Goal: Use online tool/utility: Utilize a website feature to perform a specific function

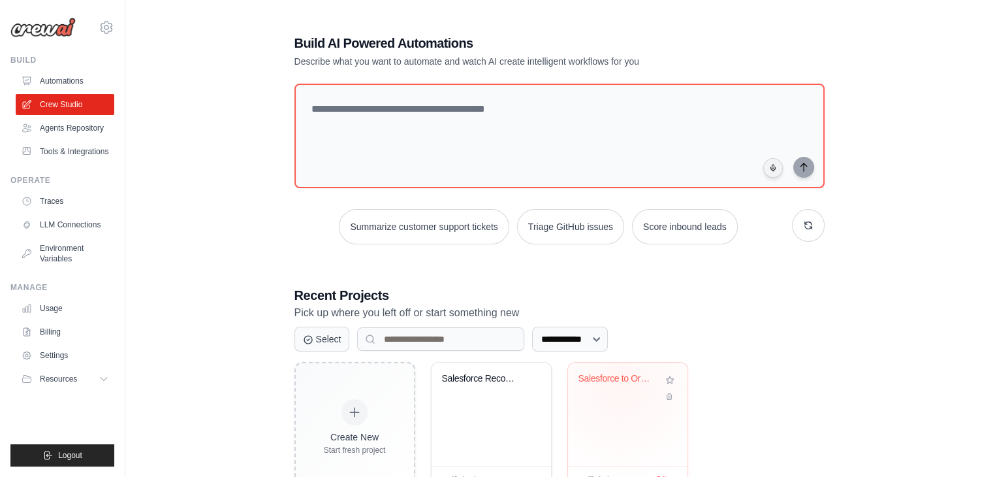
click at [621, 387] on div "Salesforce to Oracle Fusion Integra..." at bounding box center [628, 388] width 99 height 30
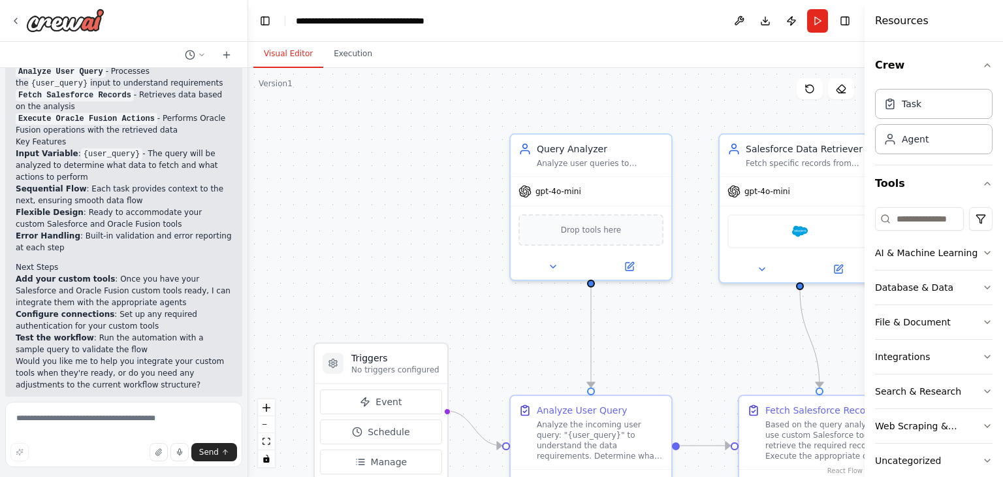
scroll to position [849, 0]
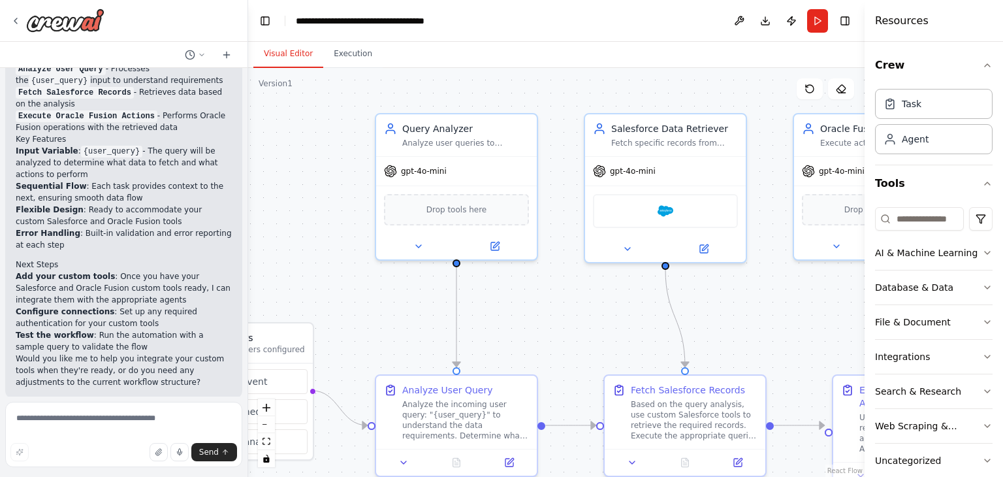
drag, startPoint x: 483, startPoint y: 255, endPoint x: 348, endPoint y: 235, distance: 136.1
click at [348, 235] on div ".deletable-edge-delete-btn { width: 20px; height: 20px; border: 0px solid #ffff…" at bounding box center [556, 272] width 617 height 409
click at [462, 207] on span "Drop tools here" at bounding box center [457, 207] width 61 height 13
click at [460, 202] on span "Drop tools here" at bounding box center [457, 207] width 61 height 13
